Goal: Task Accomplishment & Management: Manage account settings

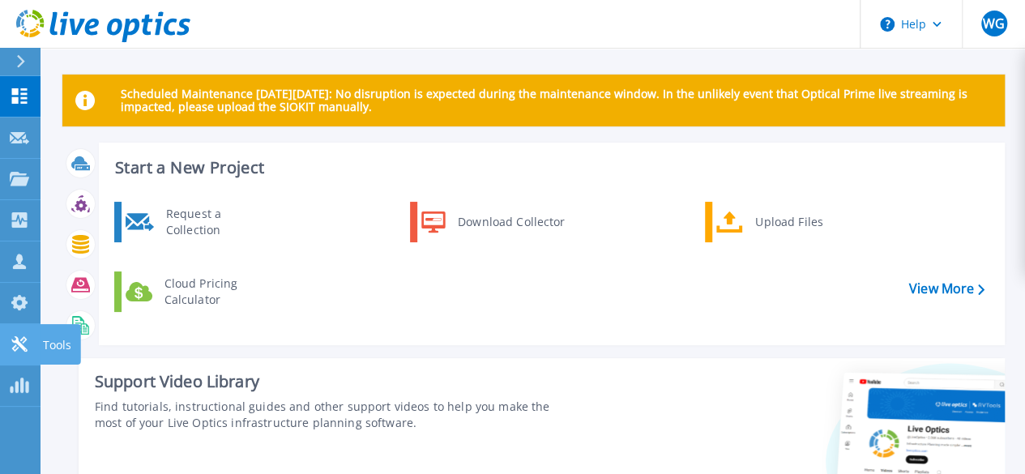
click at [15, 330] on link "Tools Tools" at bounding box center [20, 344] width 41 height 41
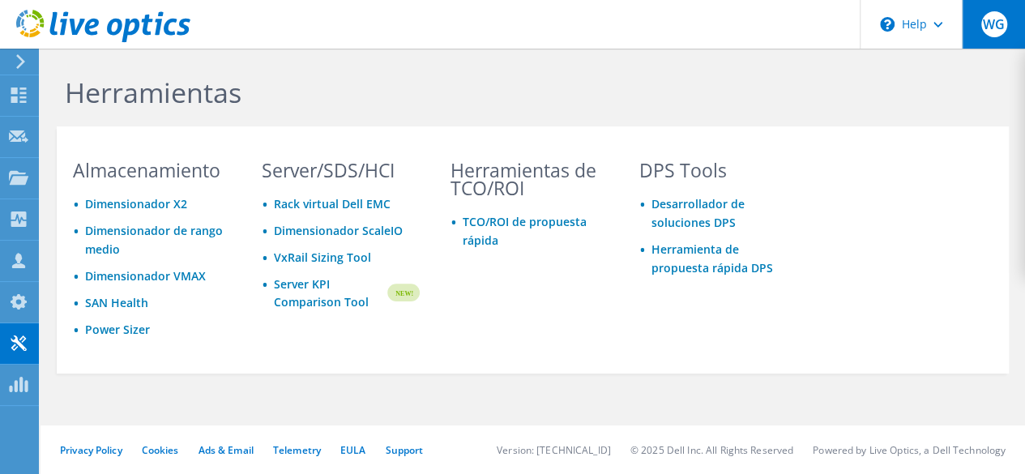
click at [988, 11] on div "WG" at bounding box center [993, 24] width 63 height 49
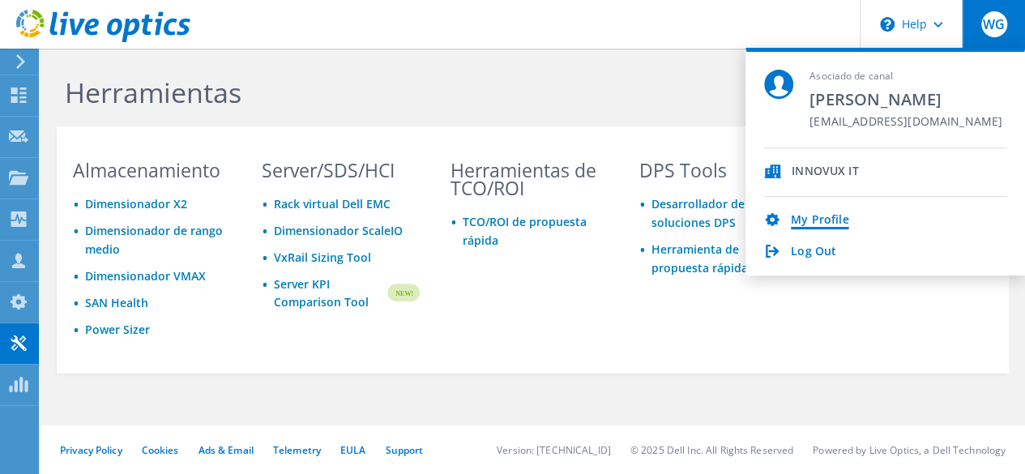
click at [817, 218] on link "My Profile" at bounding box center [820, 220] width 58 height 15
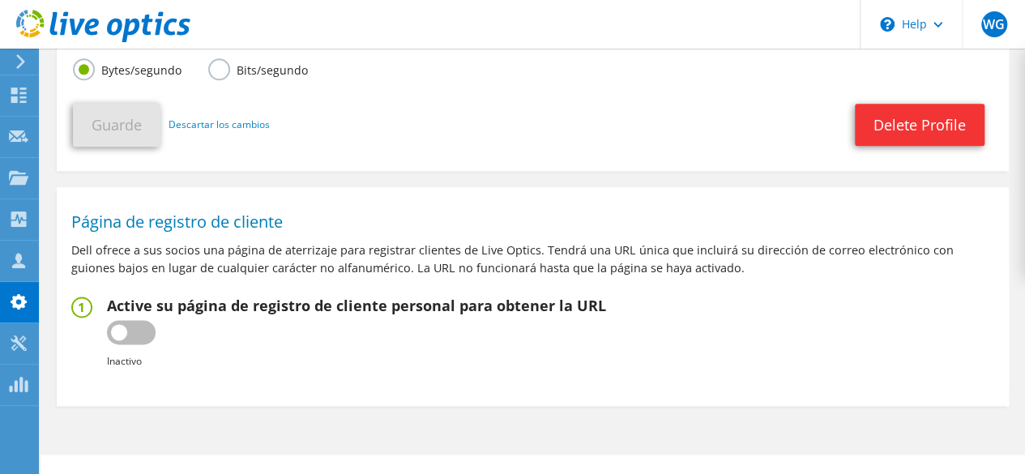
scroll to position [909, 0]
